Goal: Task Accomplishment & Management: Use online tool/utility

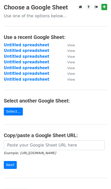
click at [100, 8] on div at bounding box center [92, 7] width 32 height 6
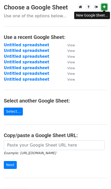
click at [102, 7] on link at bounding box center [104, 7] width 6 height 6
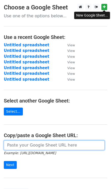
click at [20, 146] on input "url" at bounding box center [54, 145] width 101 height 10
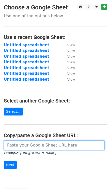
paste input "https://docs.google.com/spreadsheets/d/1uqko3JuHGDWEdGCAJxtDj5BbPIxUGkAk7lPU_4q…"
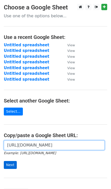
type input "https://docs.google.com/spreadsheets/d/1uqko3JuHGDWEdGCAJxtDj5BbPIxUGkAk7lPU_4q…"
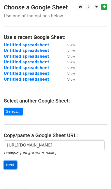
scroll to position [0, 0]
click at [11, 162] on input "Next" at bounding box center [10, 165] width 13 height 8
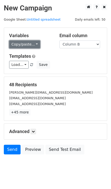
click at [25, 44] on link "Copy/paste..." at bounding box center [24, 44] width 31 height 8
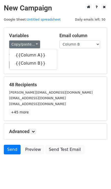
click at [57, 62] on div "Load... No templates saved Save" at bounding box center [55, 65] width 100 height 8
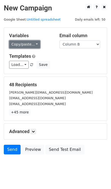
click at [31, 42] on link "Copy/paste..." at bounding box center [24, 44] width 31 height 8
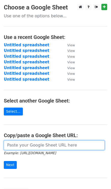
click at [39, 144] on input "url" at bounding box center [54, 145] width 101 height 10
paste input "https://docs.google.com/spreadsheets/d/1uqko3JuHGDWEdGCAJxtDj5BbPIxUGkAk7lPU_4q…"
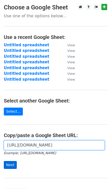
type input "https://docs.google.com/spreadsheets/d/1uqko3JuHGDWEdGCAJxtDj5BbPIxUGkAk7lPU_4q…"
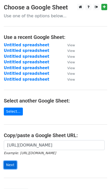
click at [14, 161] on input "Next" at bounding box center [10, 165] width 13 height 8
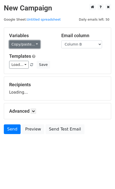
click at [24, 45] on link "Copy/paste..." at bounding box center [24, 44] width 31 height 8
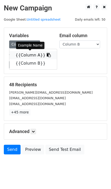
click at [30, 57] on link "{{Column A}}" at bounding box center [33, 55] width 48 height 8
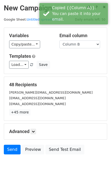
click at [62, 65] on div "Load... No templates saved Save" at bounding box center [55, 65] width 100 height 8
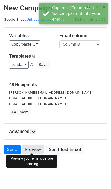
click at [30, 152] on link "Preview" at bounding box center [33, 150] width 22 height 10
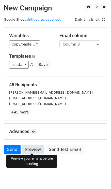
click at [30, 149] on link "Preview" at bounding box center [33, 150] width 22 height 10
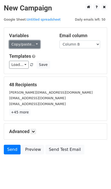
click at [18, 45] on link "Copy/paste..." at bounding box center [24, 44] width 31 height 8
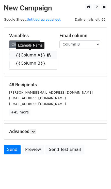
click at [32, 54] on link "{{Column A}}" at bounding box center [33, 55] width 48 height 8
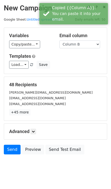
click at [54, 58] on h5 "Templates" at bounding box center [55, 56] width 93 height 6
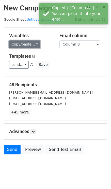
click at [34, 46] on link "Copy/paste..." at bounding box center [24, 44] width 31 height 8
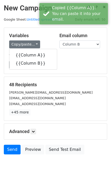
click at [59, 78] on div "48 Recipients cleo@digitalstreamers.com hello@theresamariediy.com amir@surutale…" at bounding box center [55, 99] width 103 height 44
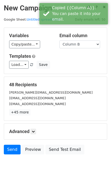
click at [89, 61] on div "Load... No templates saved Save" at bounding box center [55, 65] width 100 height 8
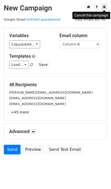
click at [107, 5] on link at bounding box center [104, 7] width 6 height 6
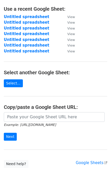
scroll to position [47, 0]
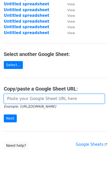
click at [36, 95] on input "url" at bounding box center [54, 99] width 101 height 10
click at [19, 100] on input "url" at bounding box center [54, 99] width 101 height 10
paste input "[URL][DOMAIN_NAME]"
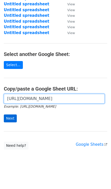
type input "[URL][DOMAIN_NAME]"
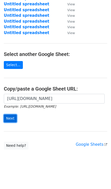
click at [13, 119] on input "Next" at bounding box center [10, 118] width 13 height 8
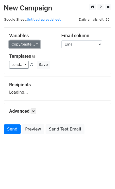
click at [23, 40] on link "Copy/paste..." at bounding box center [24, 44] width 31 height 8
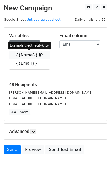
click at [27, 56] on link "{{Name}}" at bounding box center [29, 55] width 40 height 8
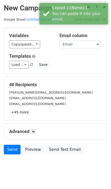
scroll to position [7, 0]
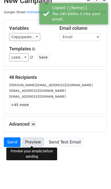
click at [33, 141] on link "Preview" at bounding box center [33, 142] width 22 height 10
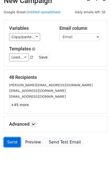
click at [10, 142] on link "Send" at bounding box center [12, 142] width 17 height 10
